Goal: Task Accomplishment & Management: Manage account settings

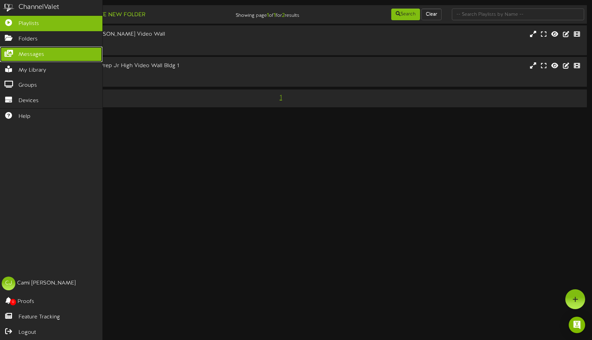
click at [17, 55] on link "Messages" at bounding box center [51, 54] width 102 height 15
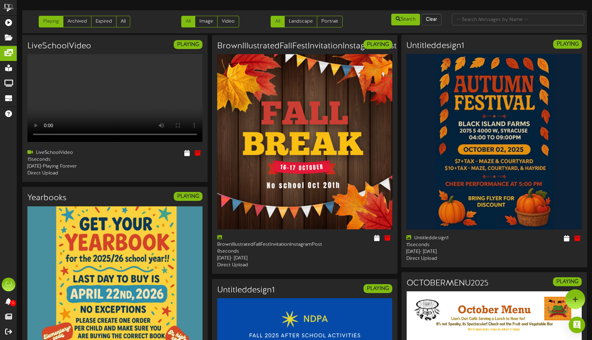
click at [509, 109] on img at bounding box center [494, 142] width 176 height 176
click at [425, 248] on div "15 seconds" at bounding box center [447, 244] width 83 height 7
click at [568, 237] on icon at bounding box center [566, 238] width 7 height 8
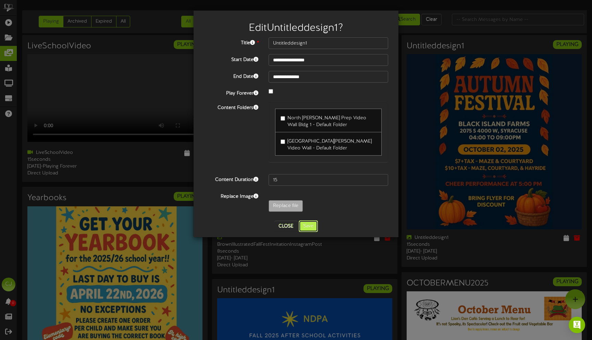
click at [306, 226] on button "Save" at bounding box center [308, 226] width 19 height 12
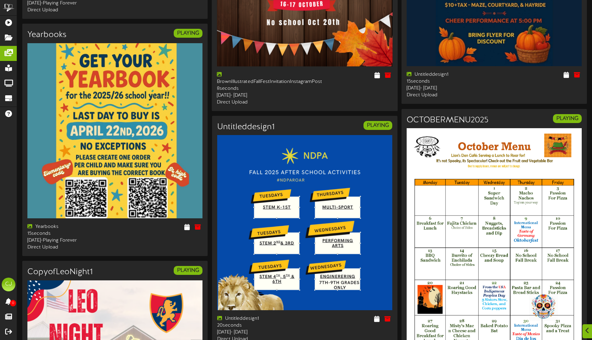
scroll to position [162, 0]
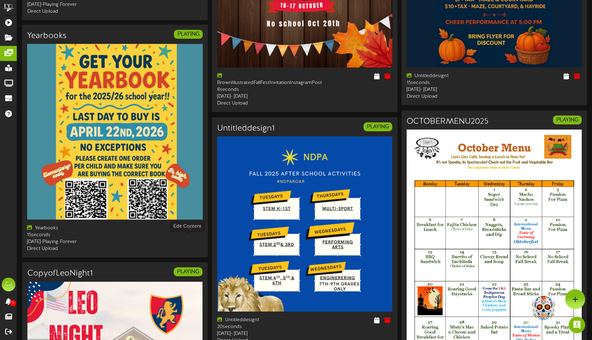
click at [186, 232] on icon at bounding box center [187, 228] width 7 height 8
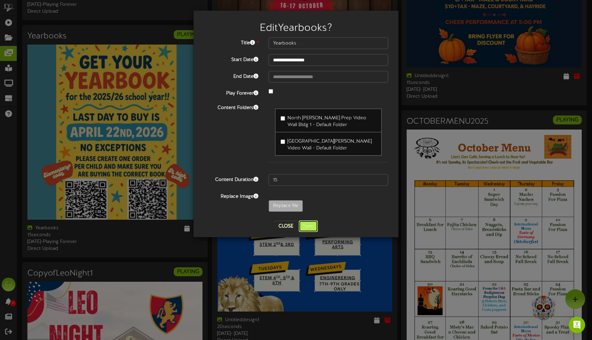
click at [308, 227] on button "Save" at bounding box center [308, 226] width 19 height 12
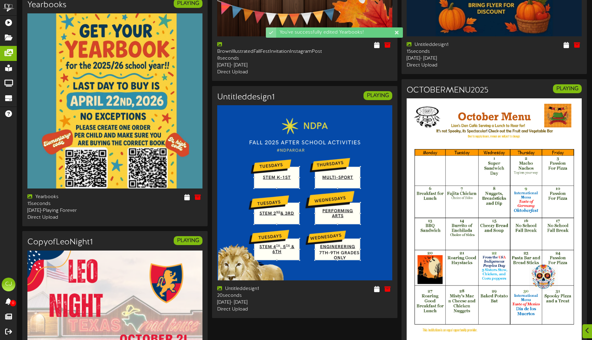
scroll to position [193, 0]
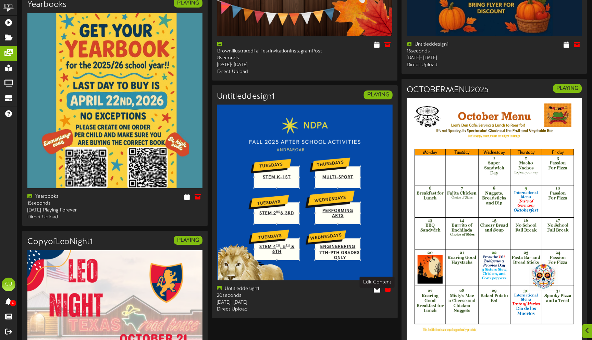
click at [377, 293] on icon at bounding box center [377, 289] width 7 height 8
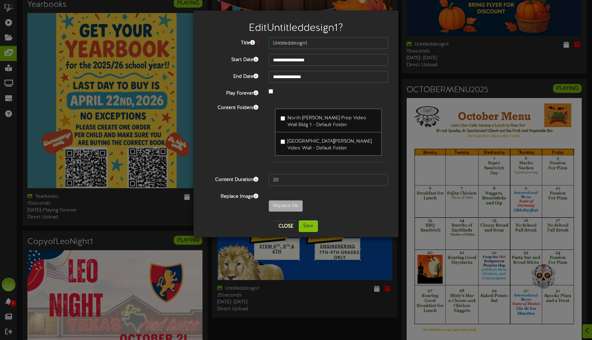
click at [287, 118] on label "North Davis Prep Video Wall Bldg 1 - Default Folder" at bounding box center [329, 120] width 96 height 16
click at [308, 222] on button "Save" at bounding box center [308, 226] width 19 height 12
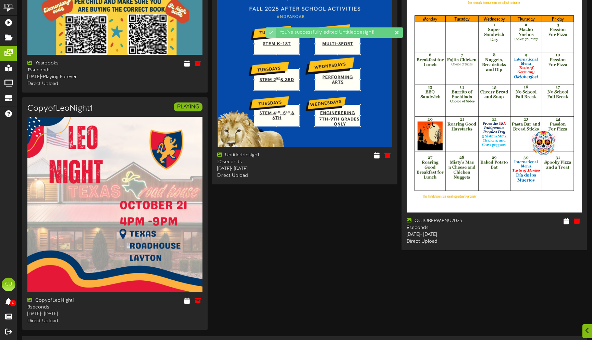
scroll to position [328, 0]
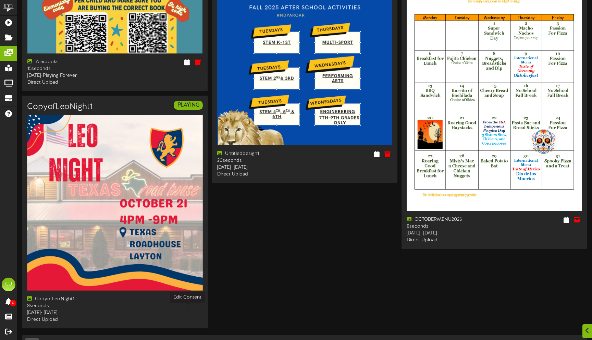
click at [188, 303] on icon at bounding box center [187, 299] width 7 height 8
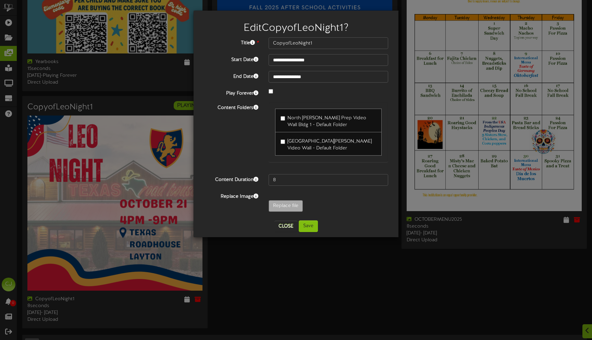
click at [292, 119] on span "North Davis Prep Video Wall Bldg 1 - Default Folder" at bounding box center [326, 121] width 79 height 12
click at [309, 226] on button "Save" at bounding box center [308, 226] width 19 height 12
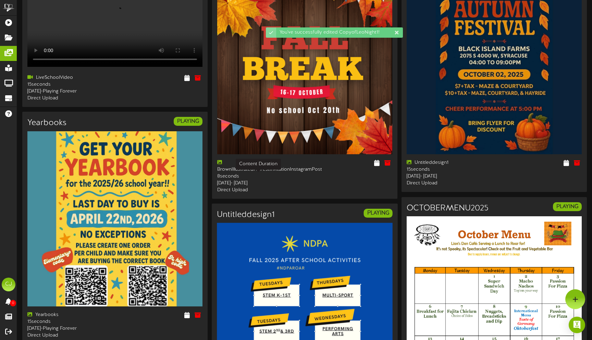
scroll to position [0, 0]
